Goal: Information Seeking & Learning: Find specific fact

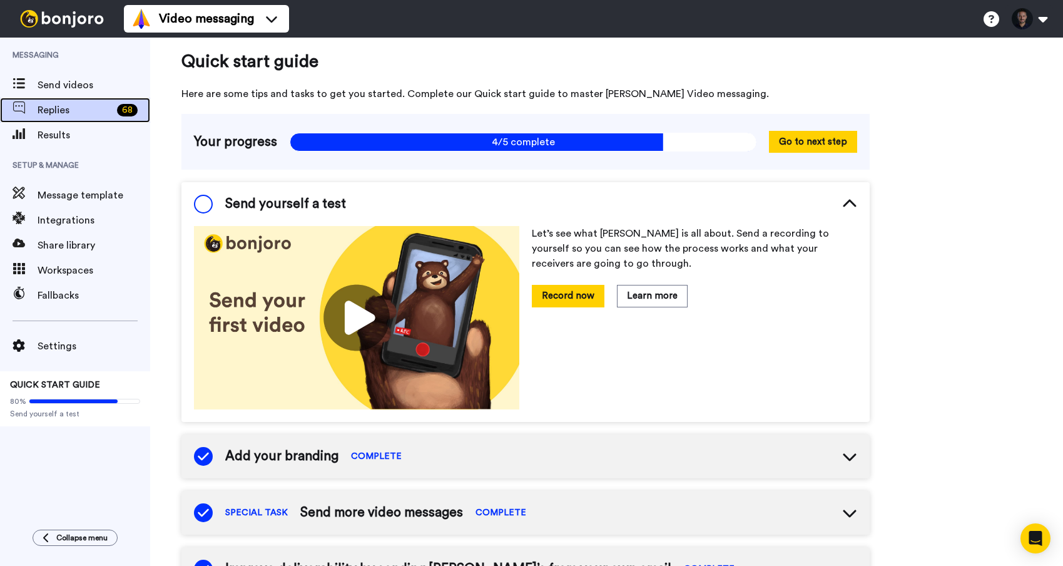
click at [72, 98] on div "Replies 68" at bounding box center [75, 110] width 150 height 25
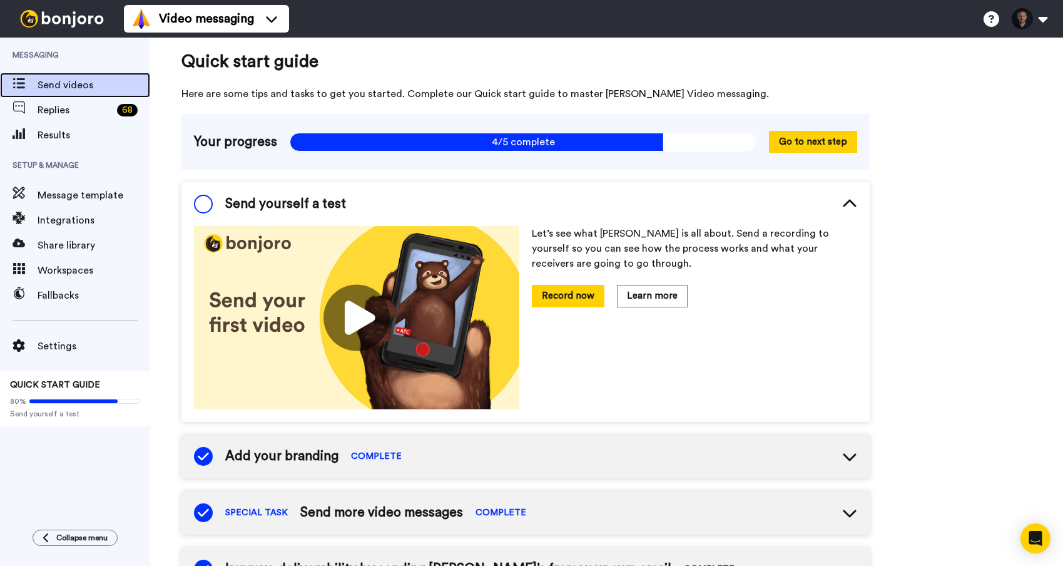
click at [70, 86] on span "Send videos" at bounding box center [94, 85] width 113 height 15
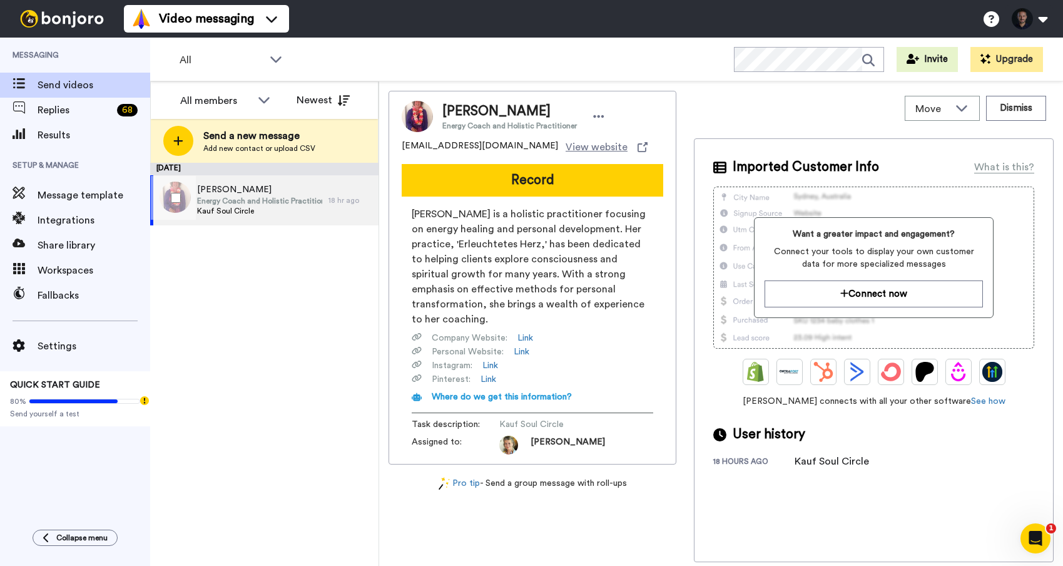
click at [264, 189] on span "Elwyna Gudrun Reicher" at bounding box center [259, 189] width 125 height 13
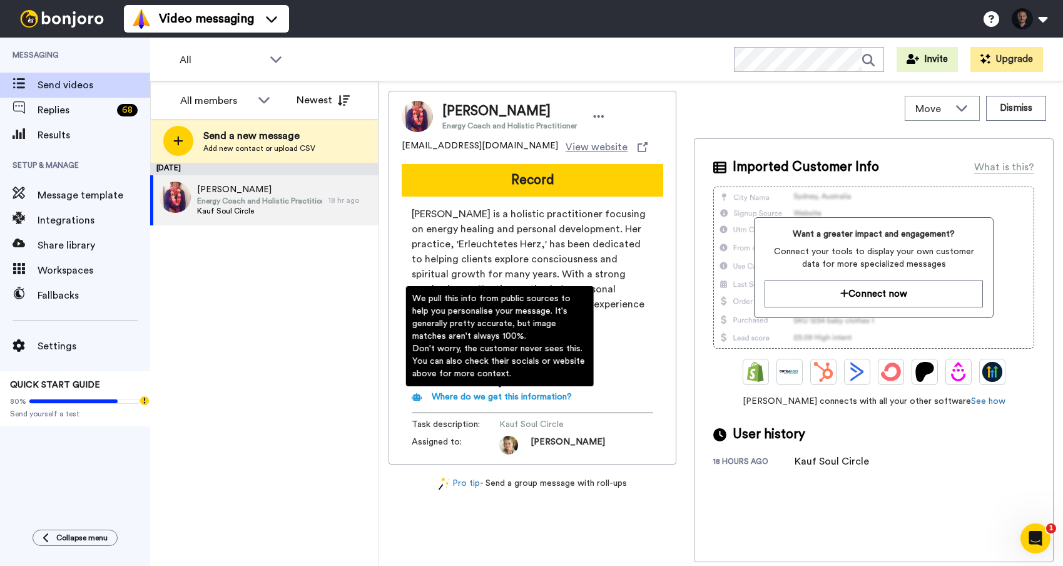
click at [549, 399] on span "Where do we get this information?" at bounding box center [502, 396] width 140 height 9
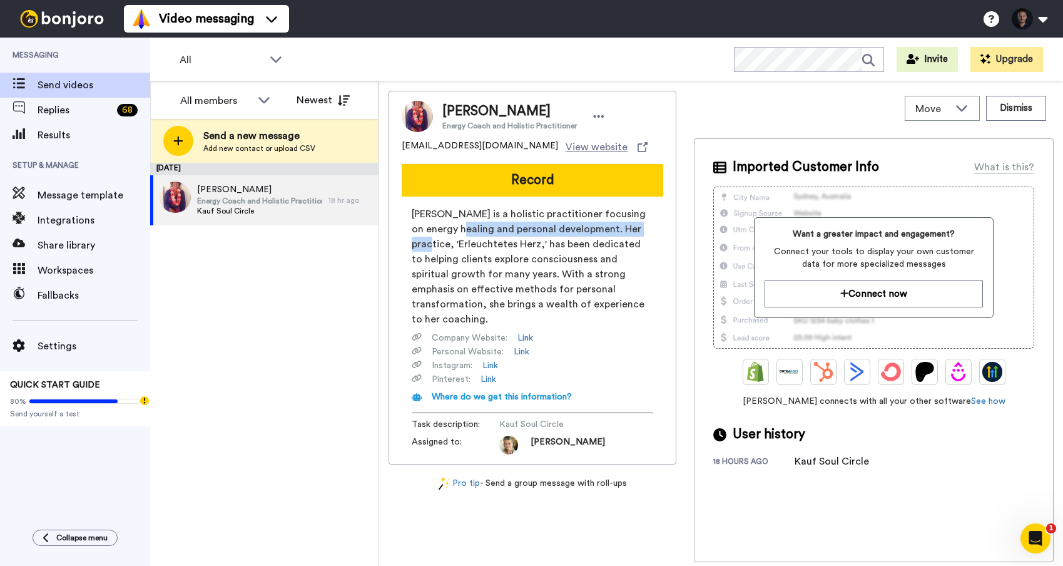
drag, startPoint x: 466, startPoint y: 228, endPoint x: 479, endPoint y: 247, distance: 22.0
click at [479, 247] on span "Elwyna Gudrun Reicher is a holistic practitioner focusing on energy healing and…" at bounding box center [533, 267] width 242 height 120
click at [570, 307] on span "Elwyna Gudrun Reicher is a holistic practitioner focusing on energy healing and…" at bounding box center [533, 267] width 242 height 120
drag, startPoint x: 581, startPoint y: 112, endPoint x: 444, endPoint y: 116, distance: 137.7
click at [444, 116] on div "Elwyna Gudrun Reicher Energy Coach and Holistic Practitioner" at bounding box center [525, 116] width 166 height 29
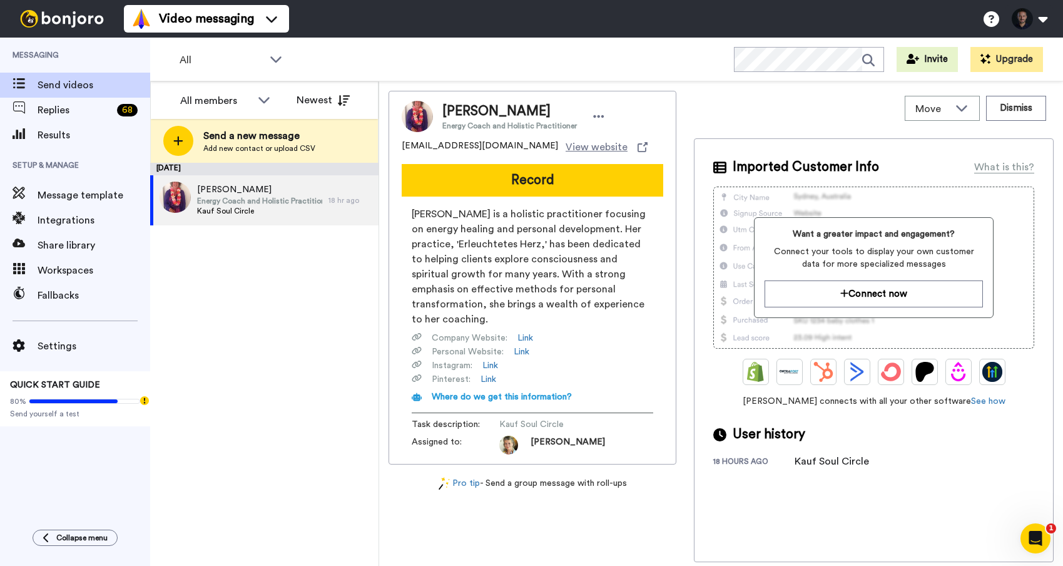
copy span "Elwyna Gudrun Reicher"
click at [554, 116] on span "Elwyna Gudrun Reicher" at bounding box center [509, 111] width 135 height 19
click at [303, 187] on span "Elwyna Gudrun Reicher" at bounding box center [259, 189] width 125 height 13
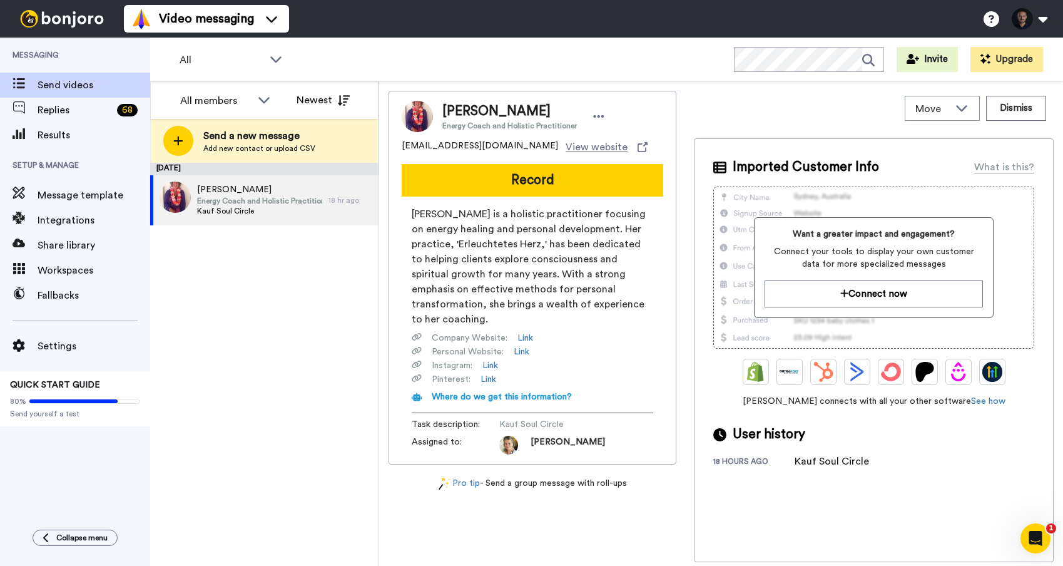
click at [584, 63] on div "All WORKSPACES View all All Onboarding p202005osugroup - Kauf Lead Conversion c…" at bounding box center [606, 60] width 913 height 44
